Goal: Use online tool/utility: Utilize a website feature to perform a specific function

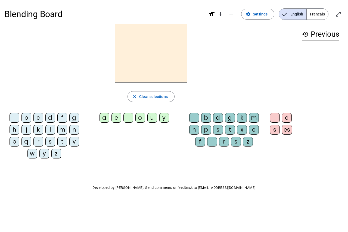
click at [61, 131] on div "m" at bounding box center [62, 130] width 10 height 10
click at [104, 123] on div "a" at bounding box center [104, 118] width 10 height 10
click at [65, 143] on div "t" at bounding box center [62, 142] width 10 height 10
click at [50, 130] on div "l" at bounding box center [50, 130] width 10 height 10
click at [117, 116] on div "e" at bounding box center [116, 118] width 10 height 10
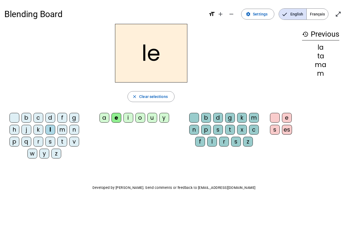
click at [153, 120] on div "u" at bounding box center [152, 118] width 10 height 10
click at [62, 143] on div "t" at bounding box center [62, 142] width 10 height 10
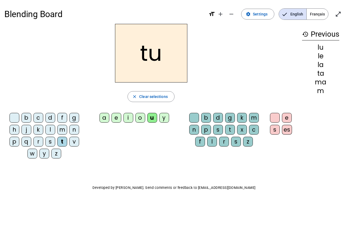
click at [53, 117] on div "d" at bounding box center [50, 118] width 10 height 10
click at [139, 120] on div "o" at bounding box center [140, 118] width 10 height 10
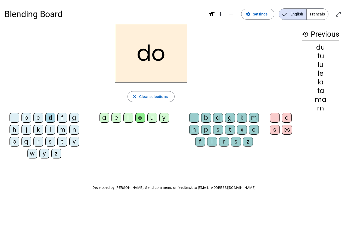
click at [115, 120] on div "e" at bounding box center [116, 118] width 10 height 10
click at [64, 133] on div "m" at bounding box center [62, 130] width 10 height 10
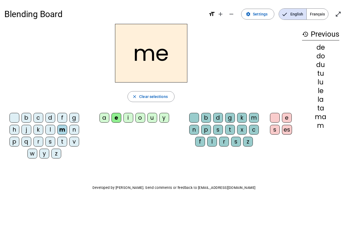
click at [23, 129] on div "j" at bounding box center [26, 130] width 10 height 10
